Goal: Task Accomplishment & Management: Manage account settings

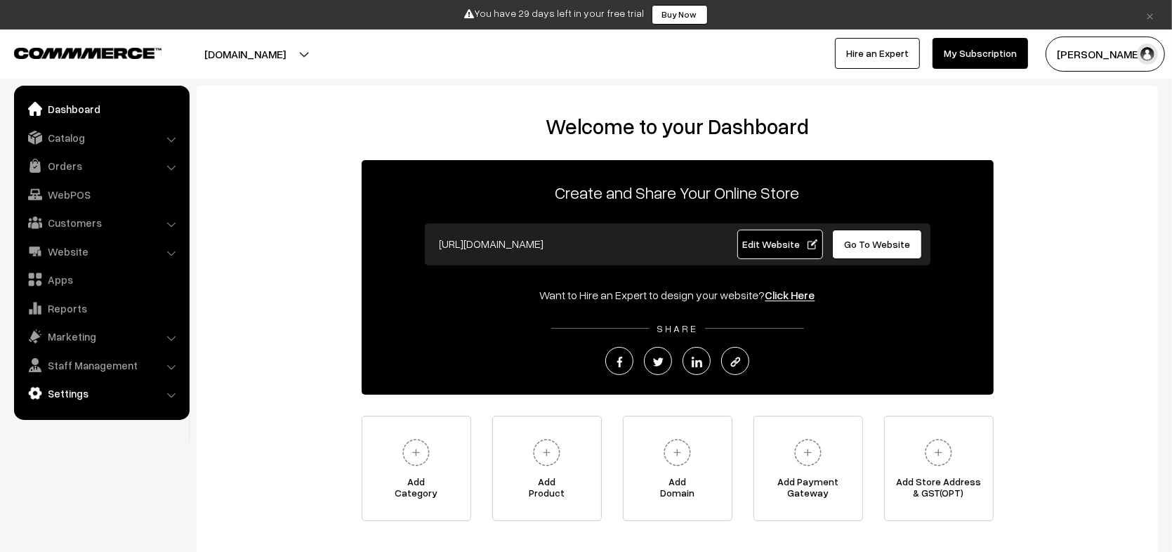
click at [116, 394] on link "Settings" at bounding box center [101, 393] width 167 height 25
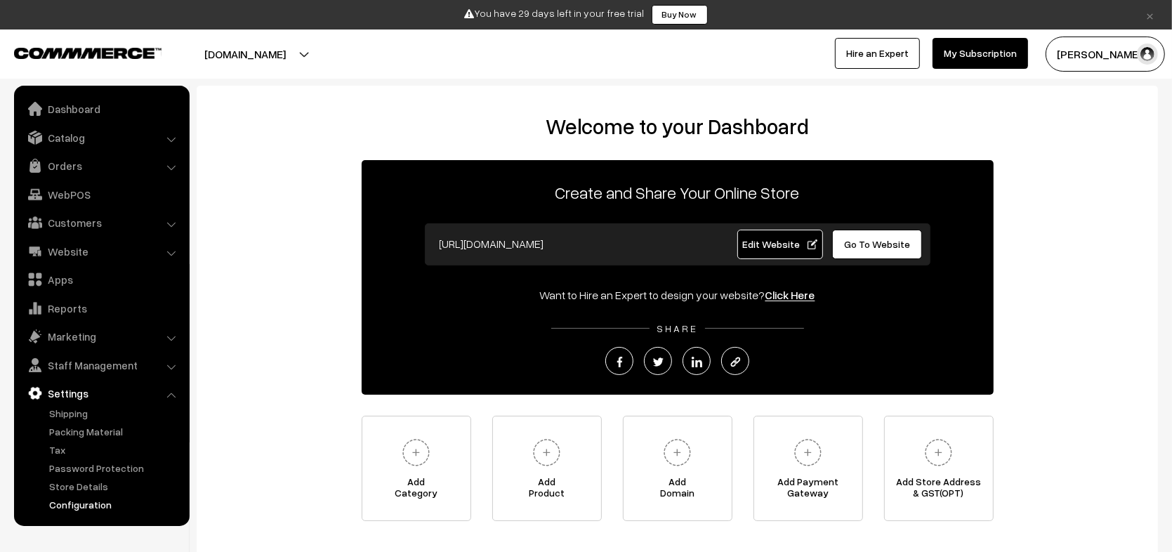
click at [90, 509] on link "Configuration" at bounding box center [115, 504] width 139 height 15
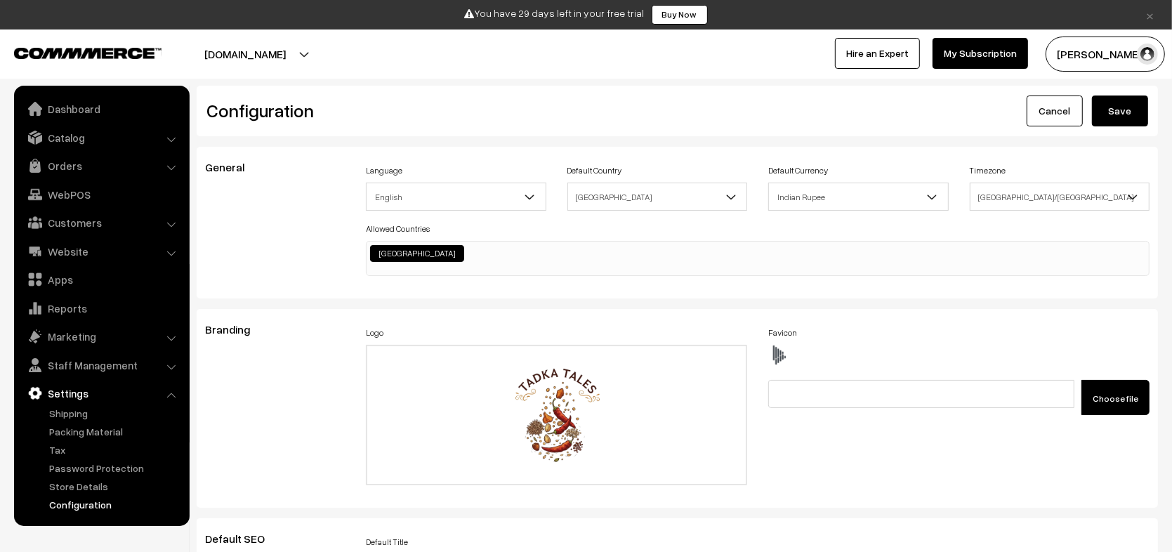
scroll to position [1115, 0]
